Goal: Information Seeking & Learning: Learn about a topic

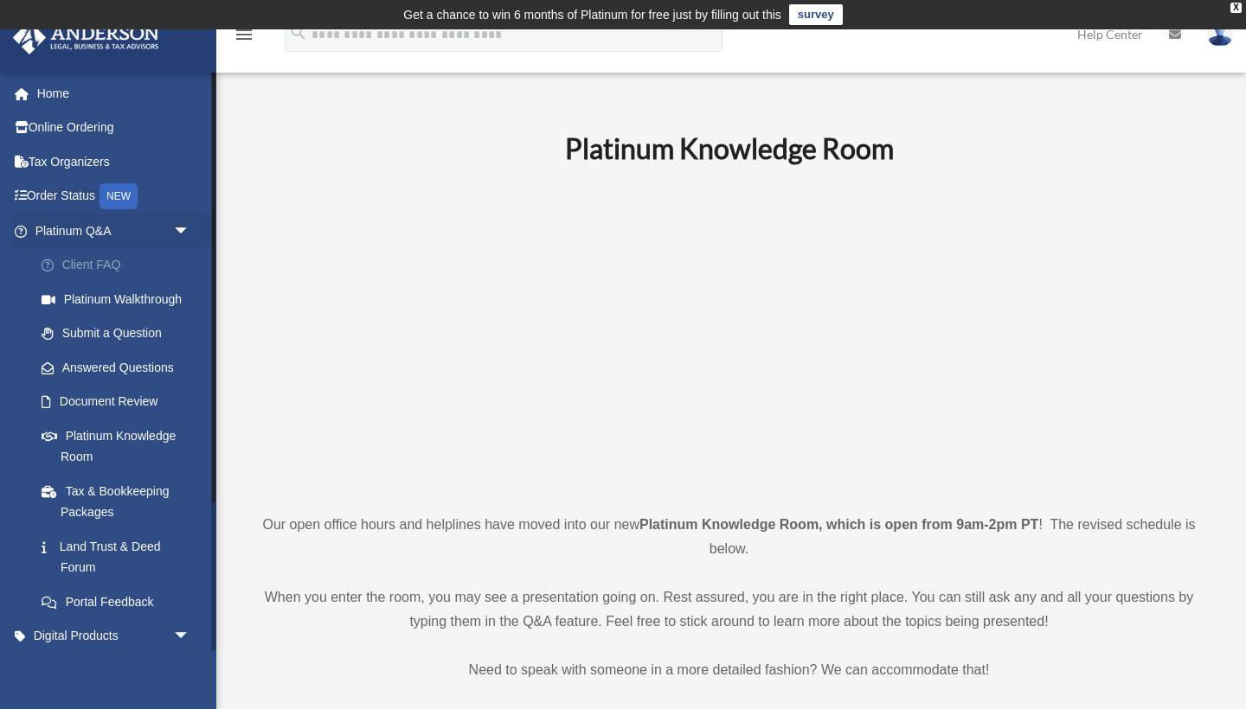
click at [76, 274] on link "Client FAQ" at bounding box center [120, 265] width 192 height 35
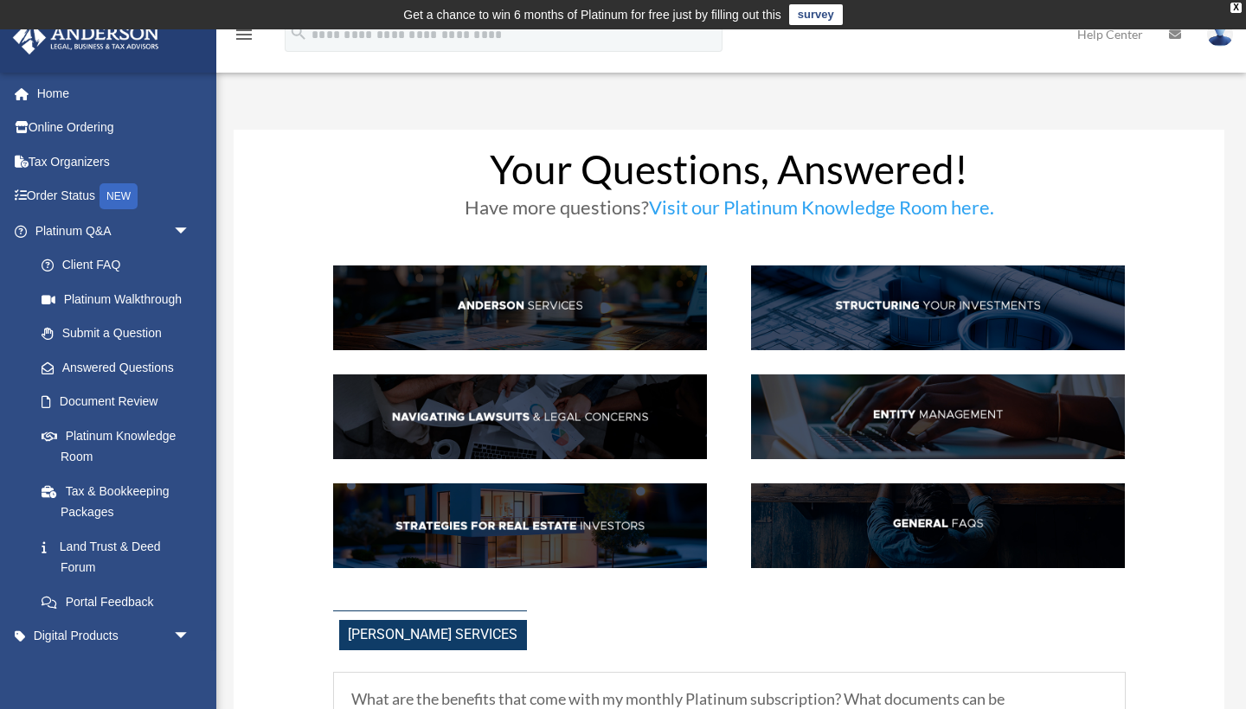
click at [510, 302] on img at bounding box center [520, 308] width 375 height 85
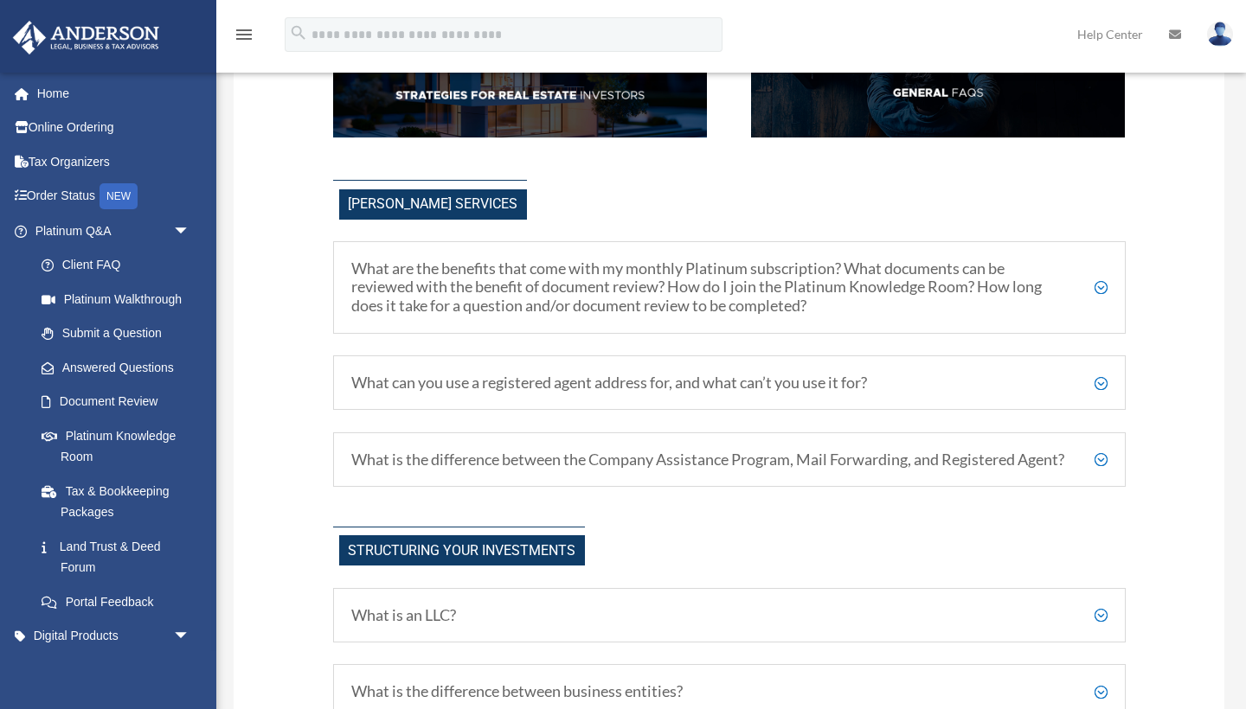
scroll to position [506, 0]
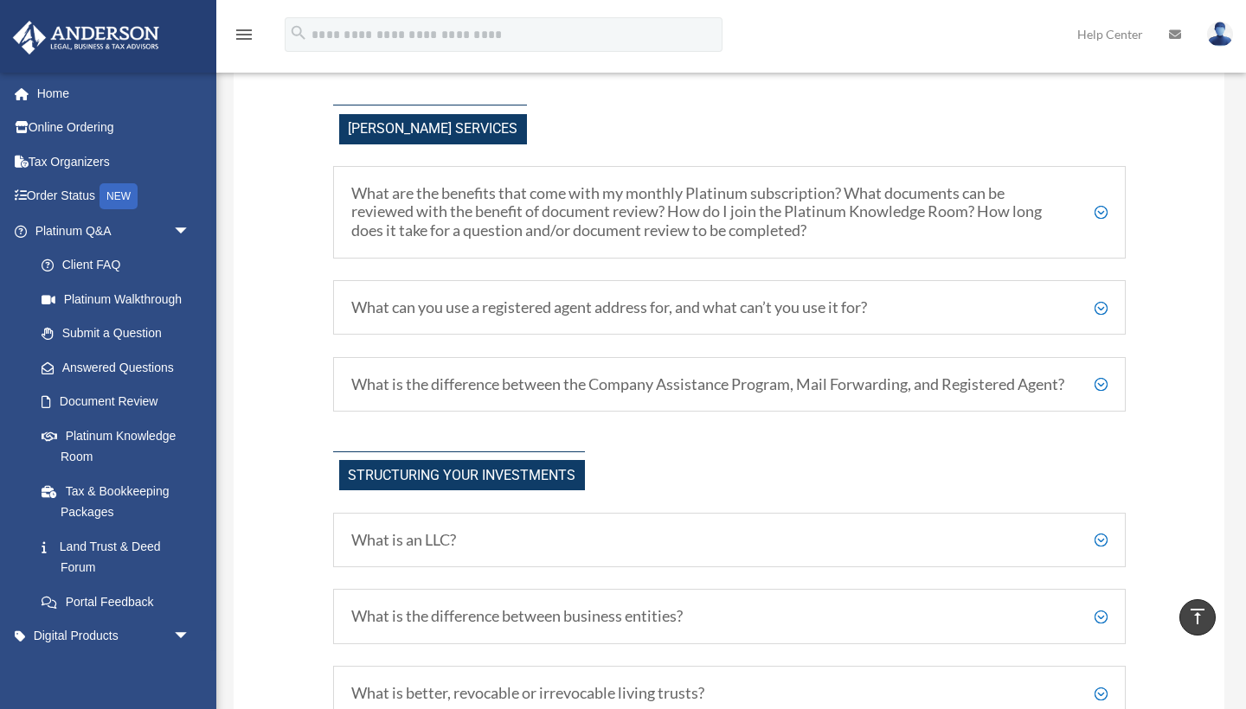
click at [502, 227] on h5 "What are the benefits that come with my monthly Platinum subscription? What doc…" at bounding box center [729, 212] width 756 height 56
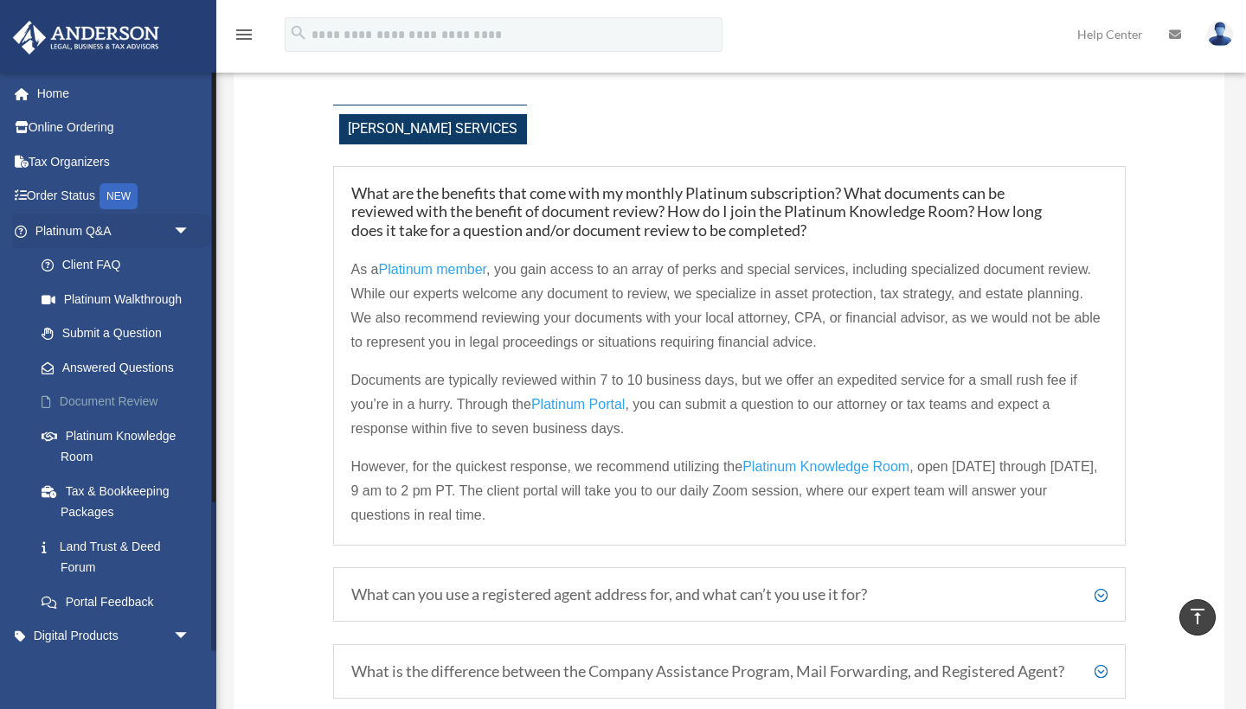
click at [106, 406] on link "Document Review" at bounding box center [120, 402] width 192 height 35
click at [108, 402] on link "Document Review" at bounding box center [120, 402] width 192 height 35
click at [106, 368] on link "Answered Questions" at bounding box center [120, 367] width 192 height 35
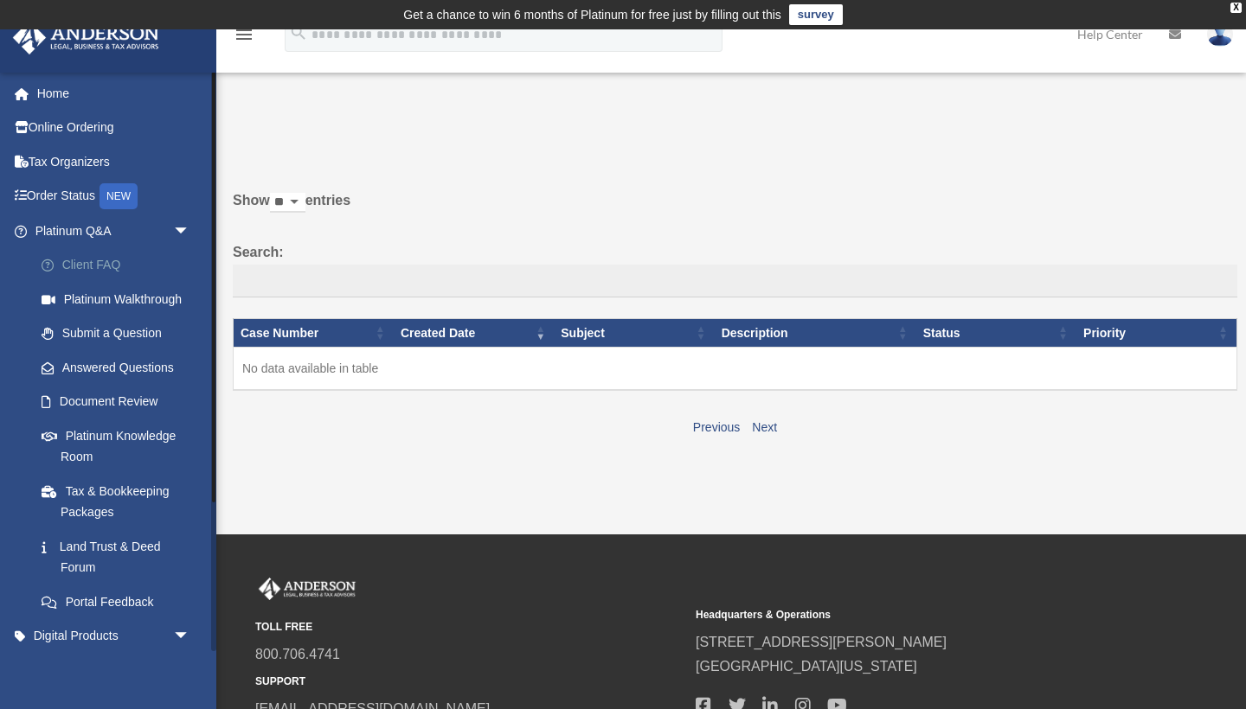
click at [113, 270] on link "Client FAQ" at bounding box center [120, 265] width 192 height 35
click at [99, 253] on link "Client FAQ" at bounding box center [120, 265] width 192 height 35
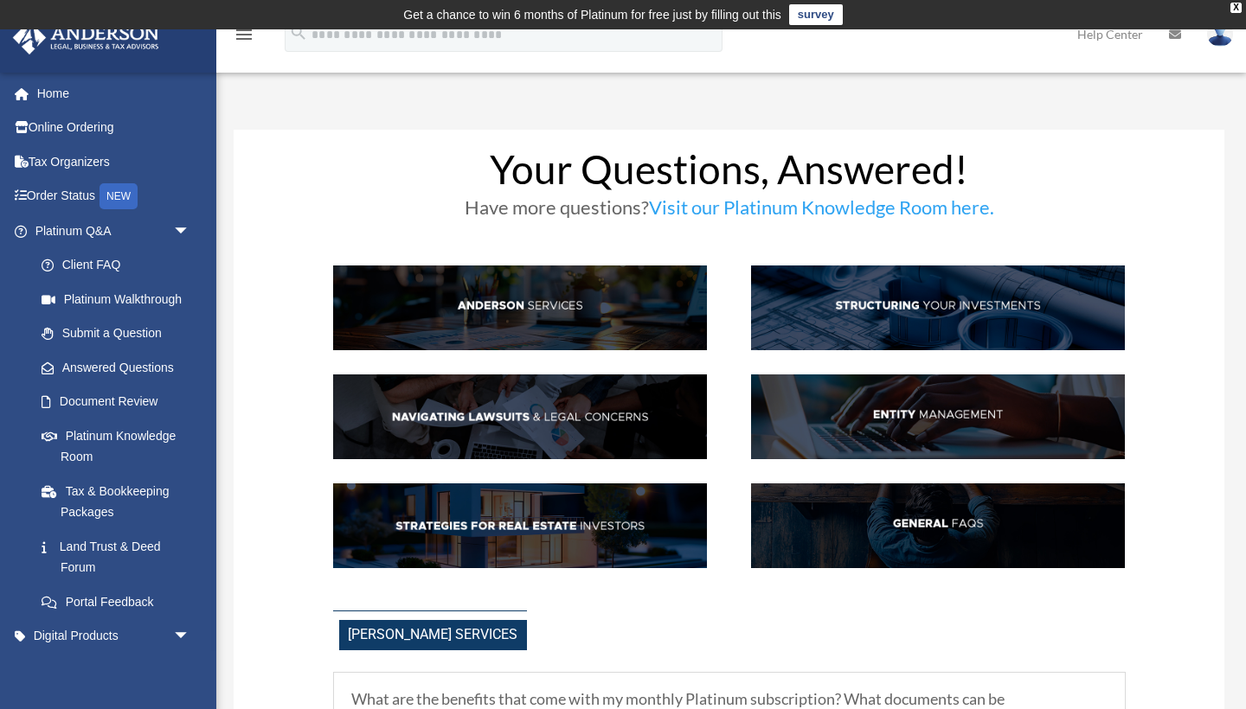
click at [630, 526] on img at bounding box center [520, 526] width 375 height 85
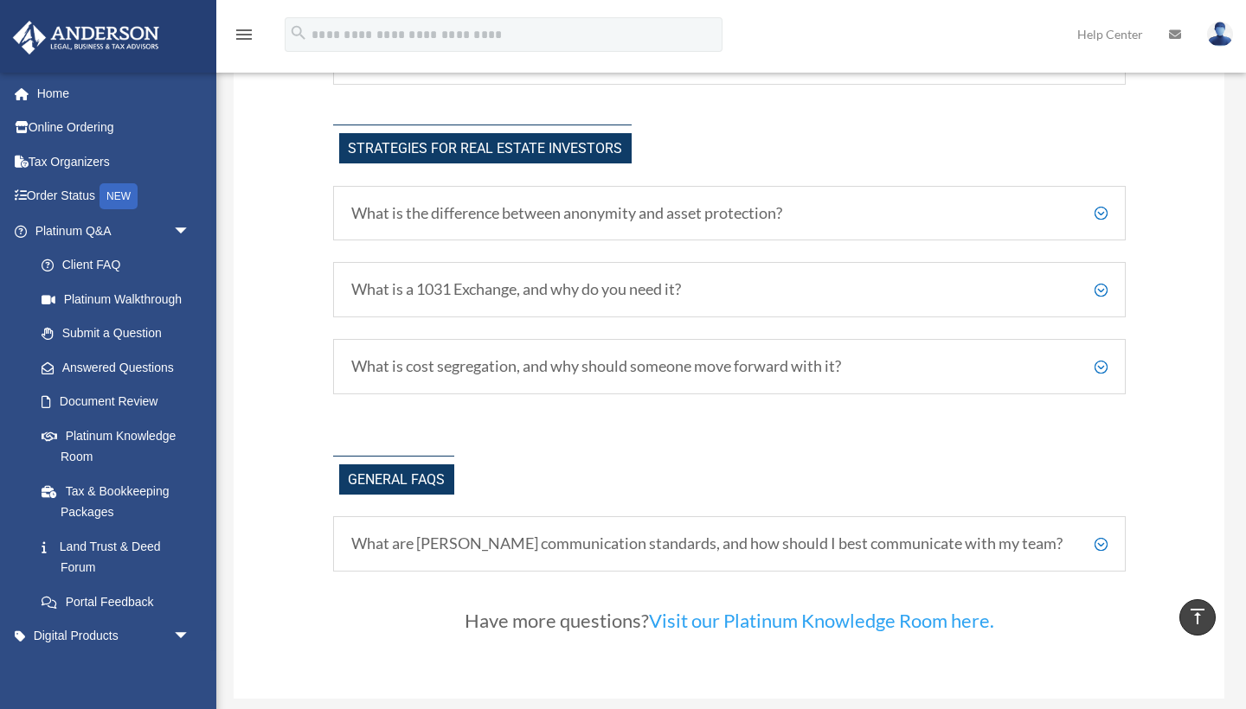
click at [620, 280] on h5 "What is a 1031 Exchange, and why do you need it?" at bounding box center [729, 289] width 756 height 19
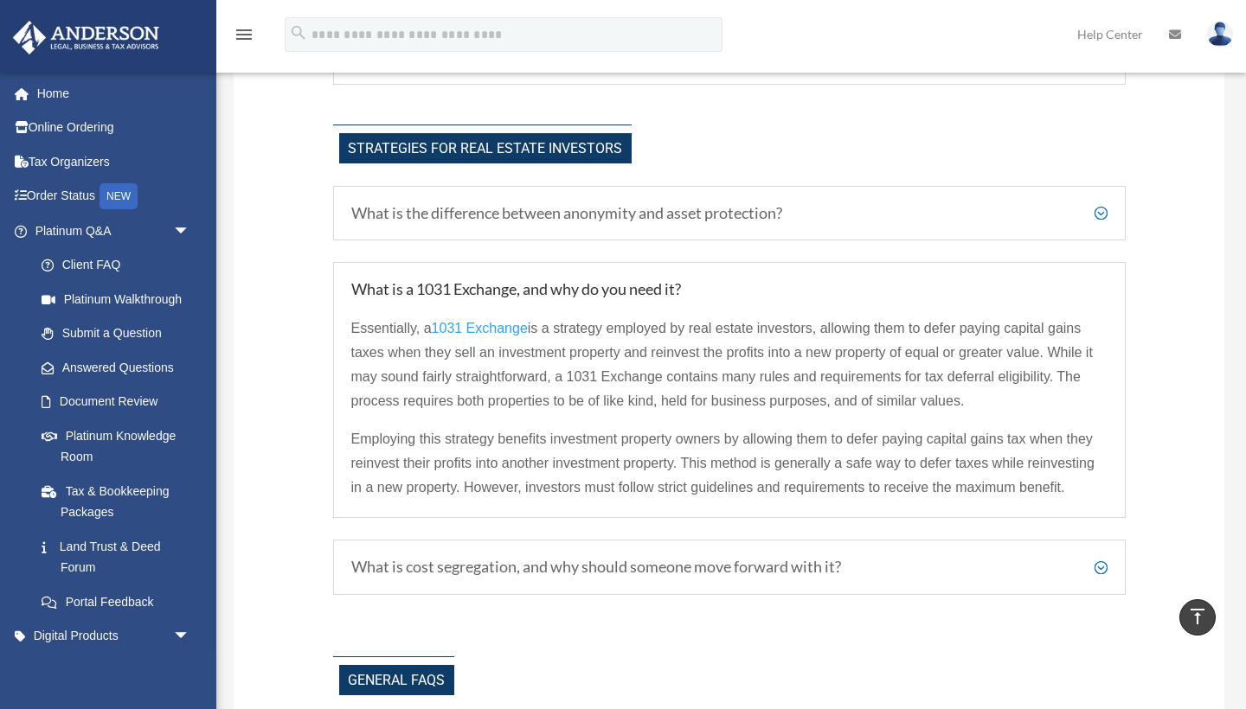
click at [637, 557] on div "What is cost segregation, and why should someone move forward with it? Cost seg…" at bounding box center [729, 567] width 792 height 55
click at [637, 558] on h5 "What is cost segregation, and why should someone move forward with it?" at bounding box center [729, 567] width 756 height 19
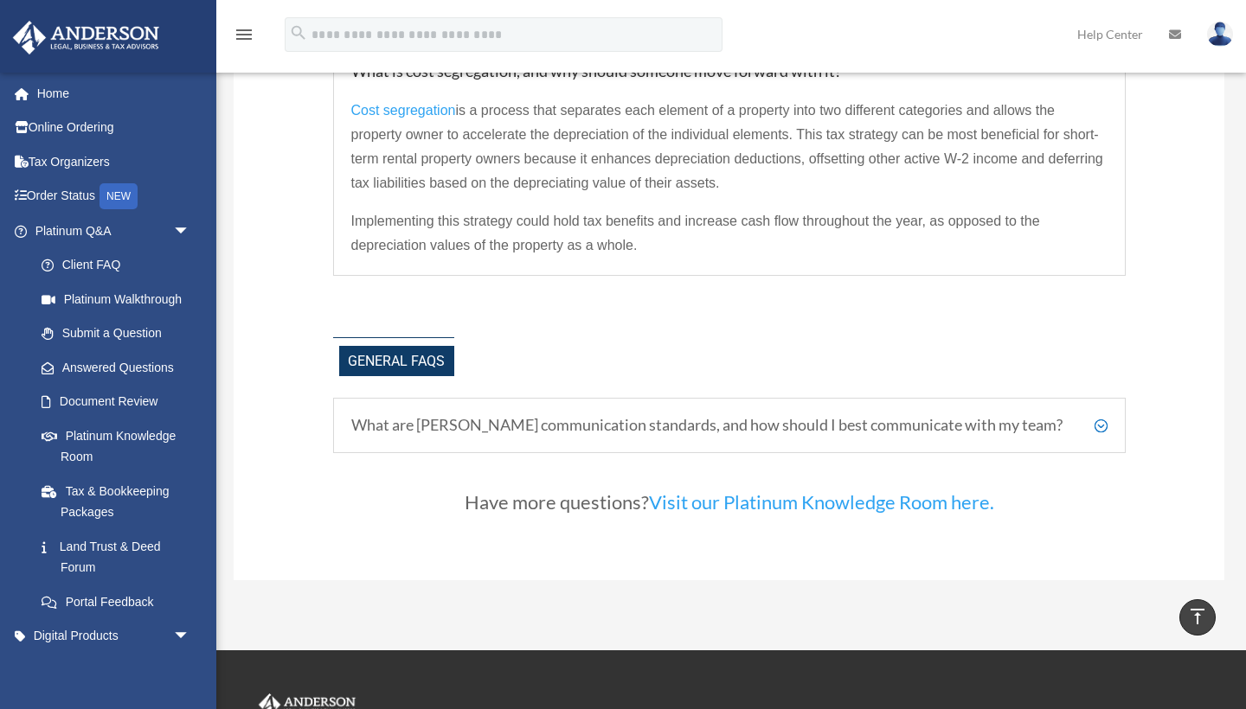
scroll to position [3578, 0]
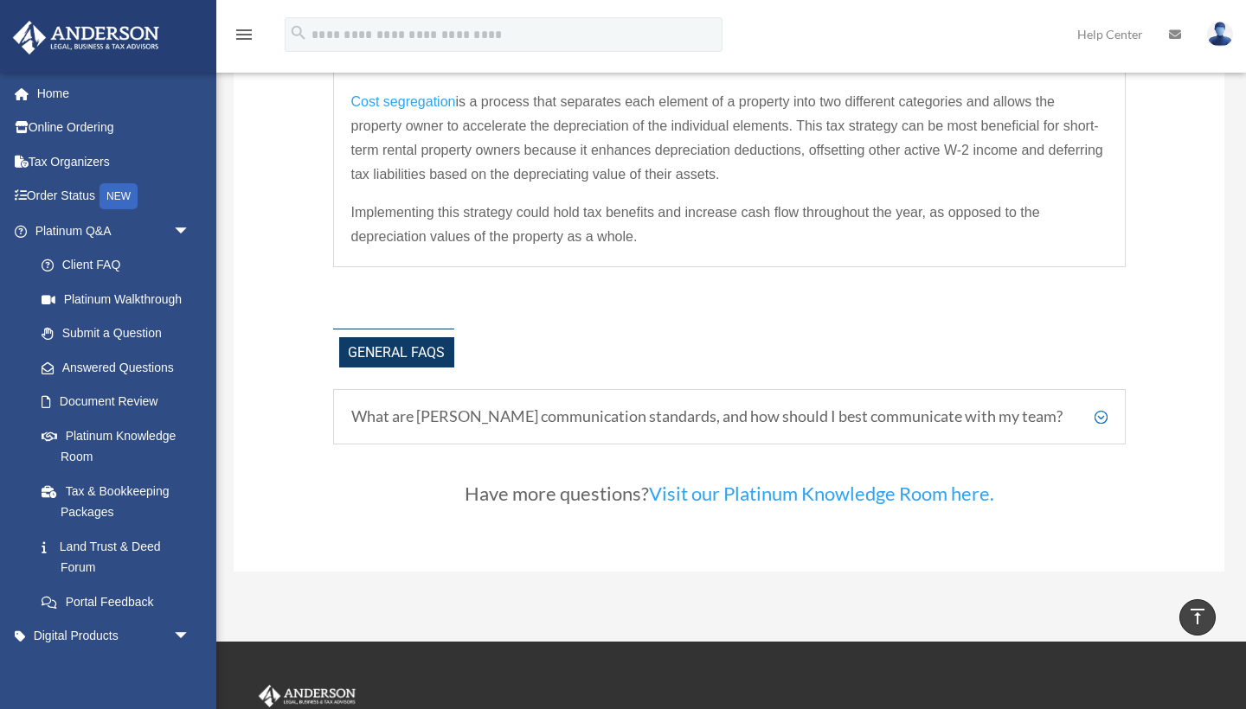
click at [644, 405] on div "What are Anderson's communication standards, and how should I best communicate …" at bounding box center [729, 416] width 792 height 55
click at [637, 407] on h5 "What are Anderson's communication standards, and how should I best communicate …" at bounding box center [729, 416] width 756 height 19
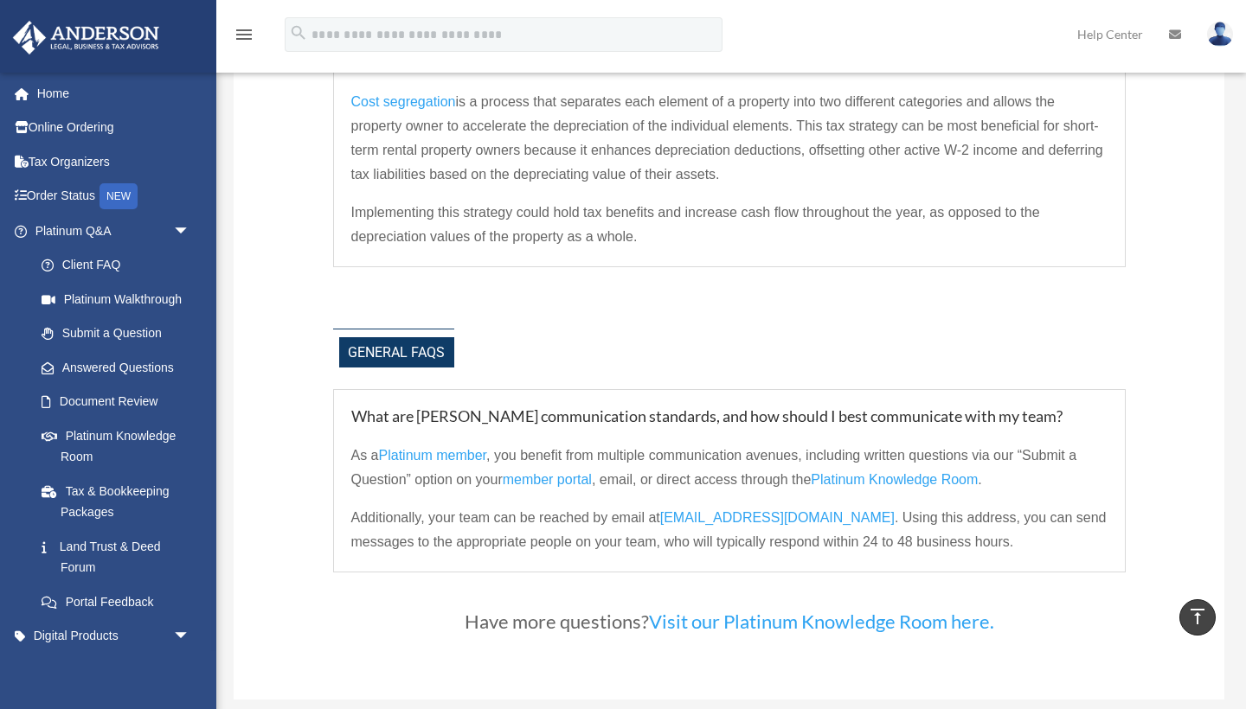
click at [900, 472] on span "Platinum Knowledge Room" at bounding box center [893, 479] width 167 height 15
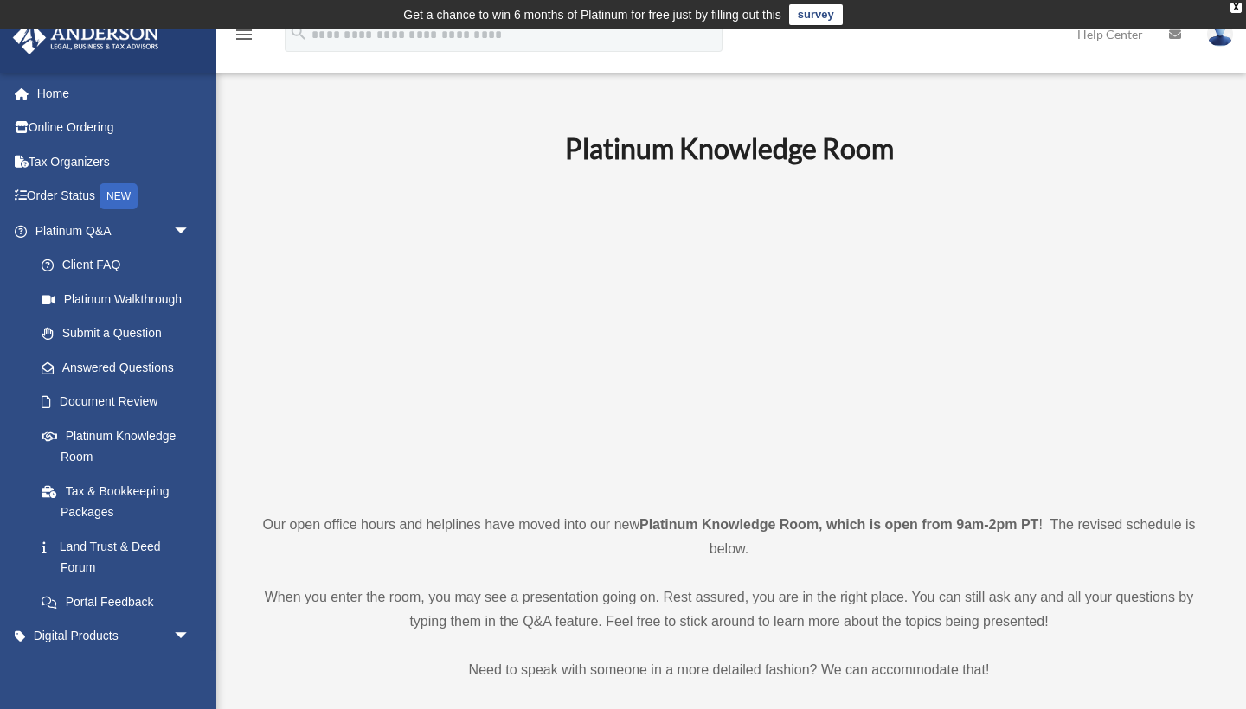
click at [502, 553] on p "Our open office hours and helplines have moved into our new Platinum Knowledge …" at bounding box center [729, 537] width 964 height 48
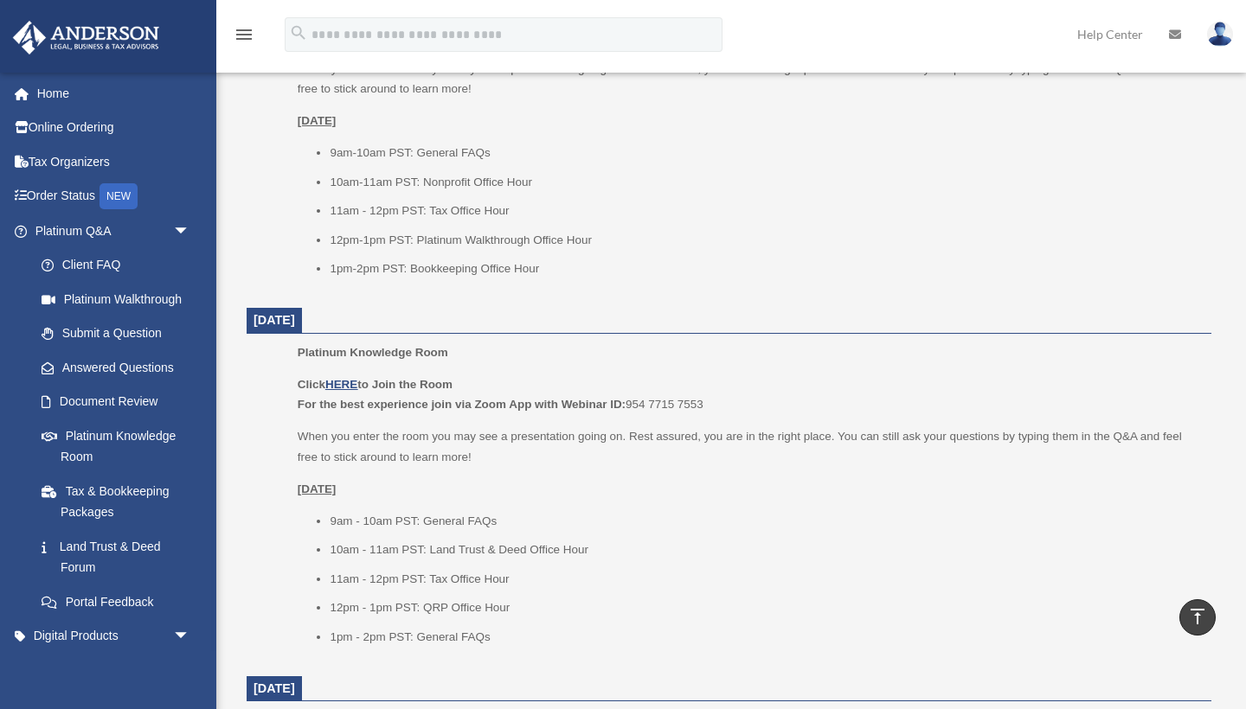
scroll to position [1265, 0]
